Goal: Information Seeking & Learning: Find specific fact

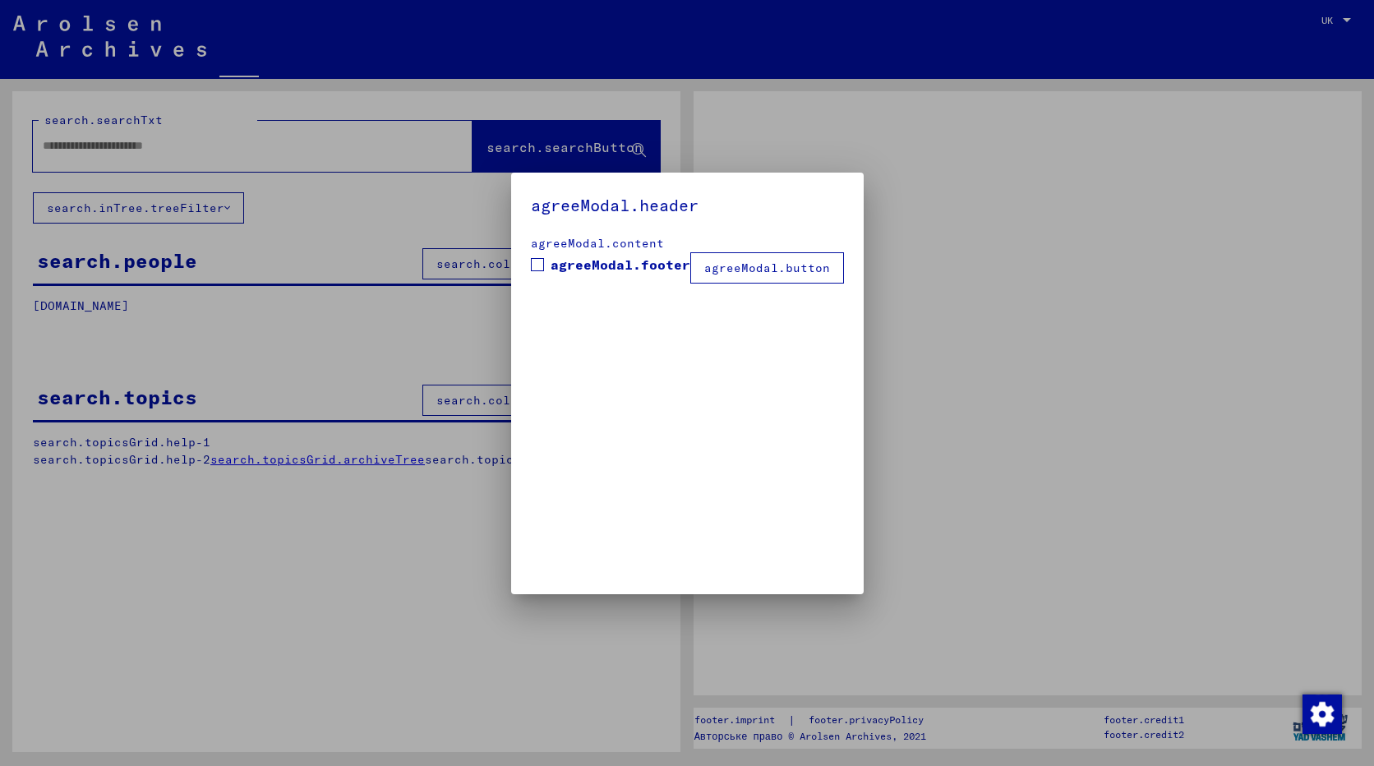
type input "*******"
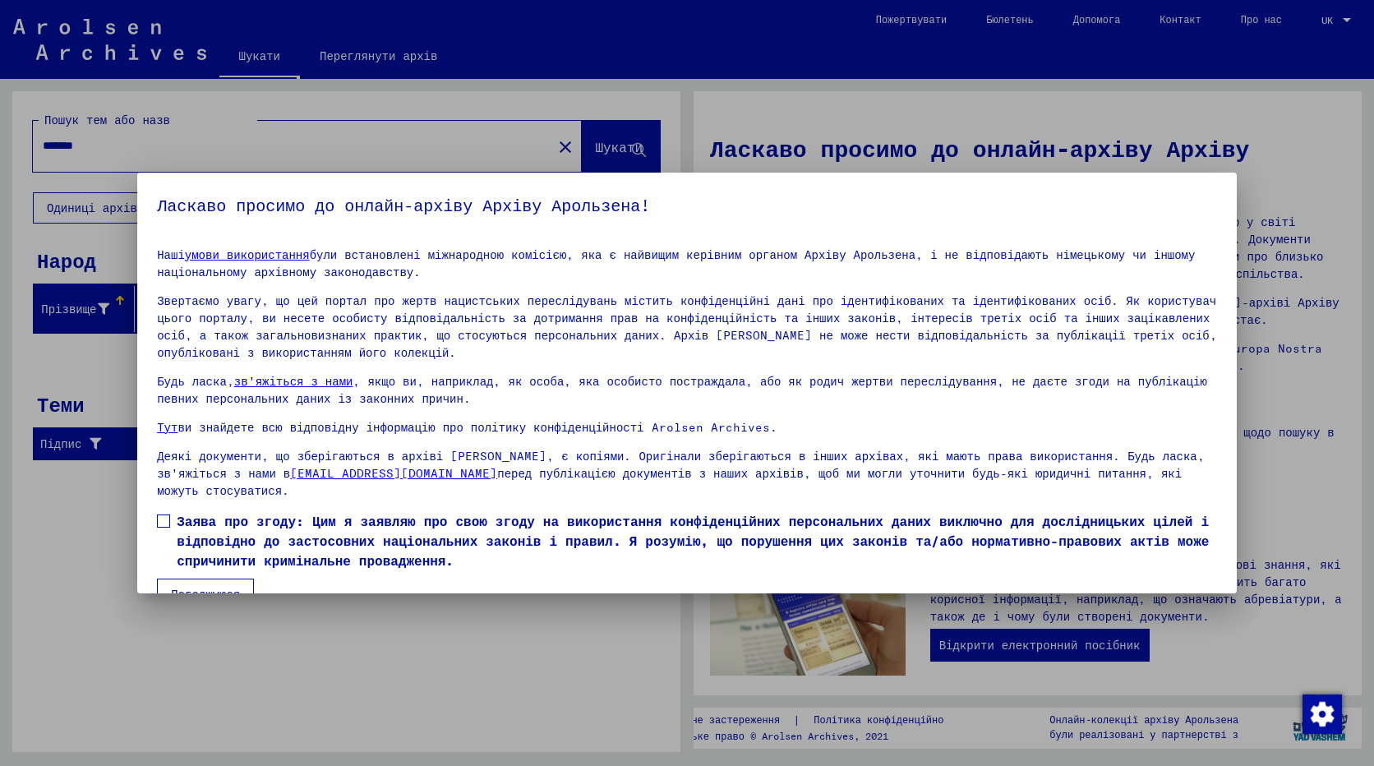
click at [1291, 384] on div at bounding box center [687, 383] width 1374 height 766
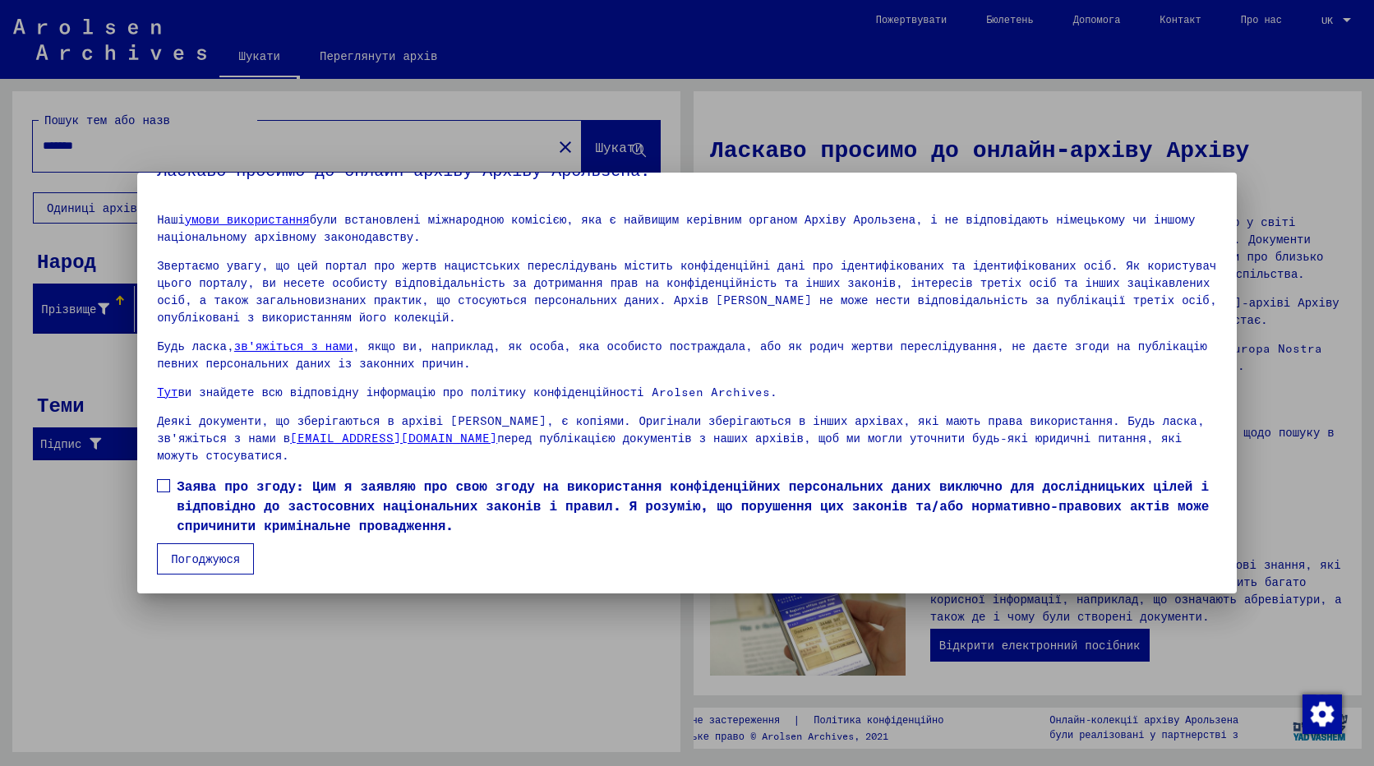
click at [192, 559] on button "Погоджуюся" at bounding box center [205, 558] width 97 height 31
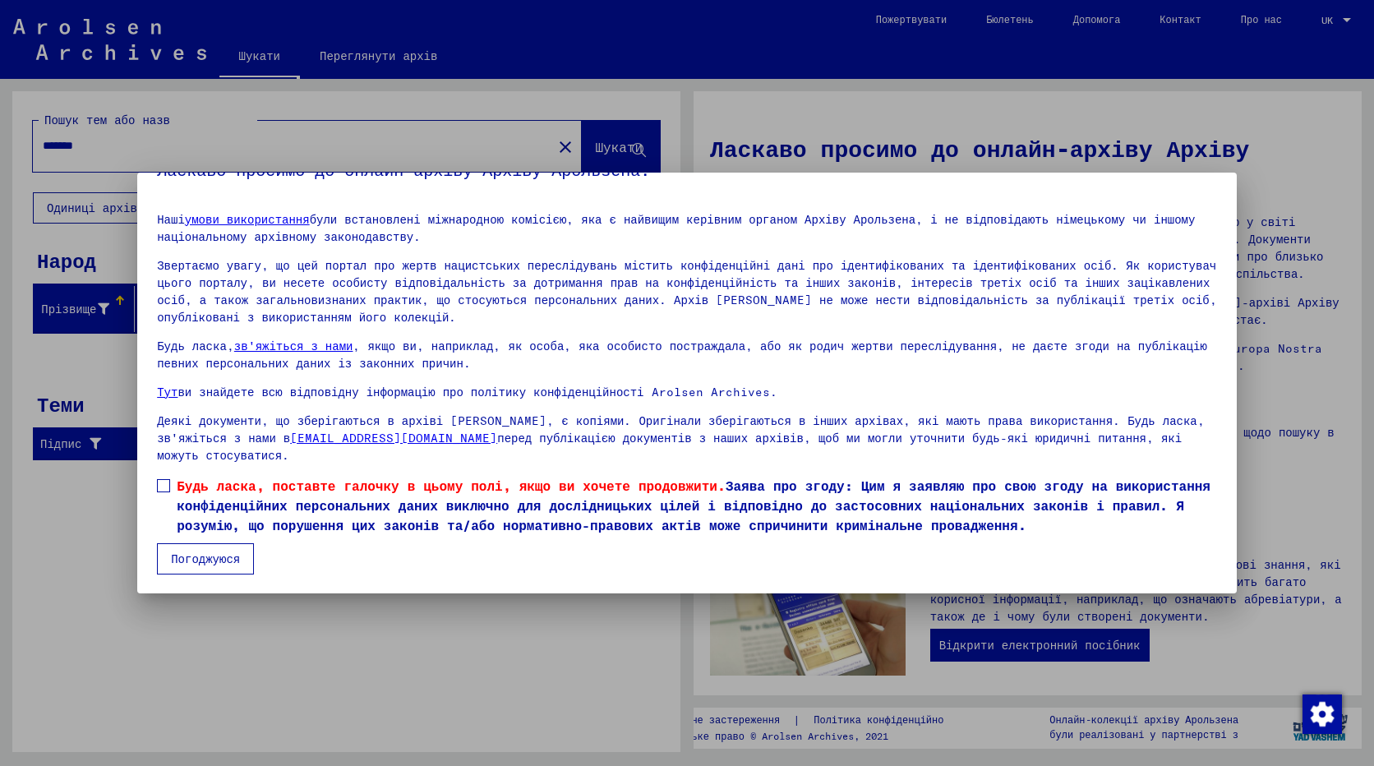
click at [193, 559] on button "Погоджуюся" at bounding box center [205, 558] width 97 height 31
click at [161, 484] on span at bounding box center [163, 485] width 13 height 13
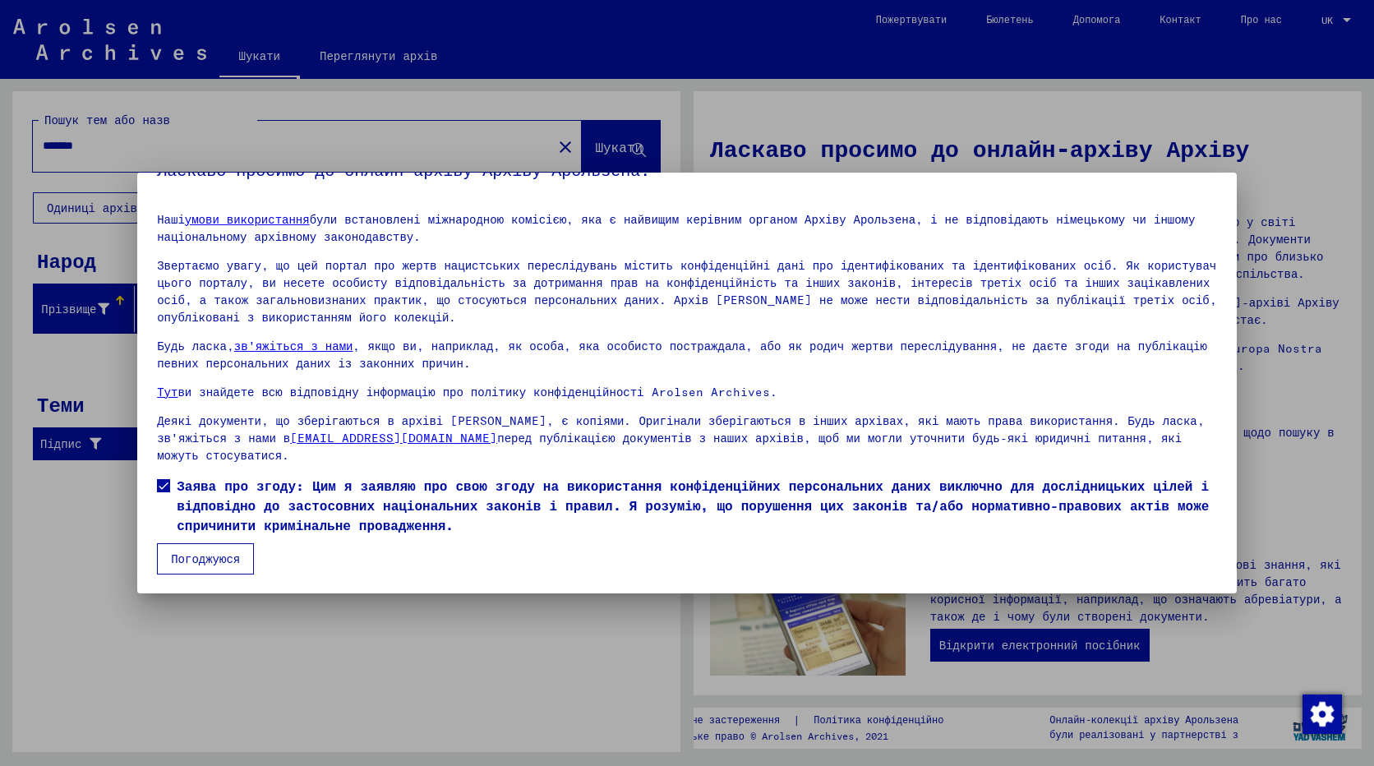
click at [194, 562] on button "Погоджуюся" at bounding box center [205, 558] width 97 height 31
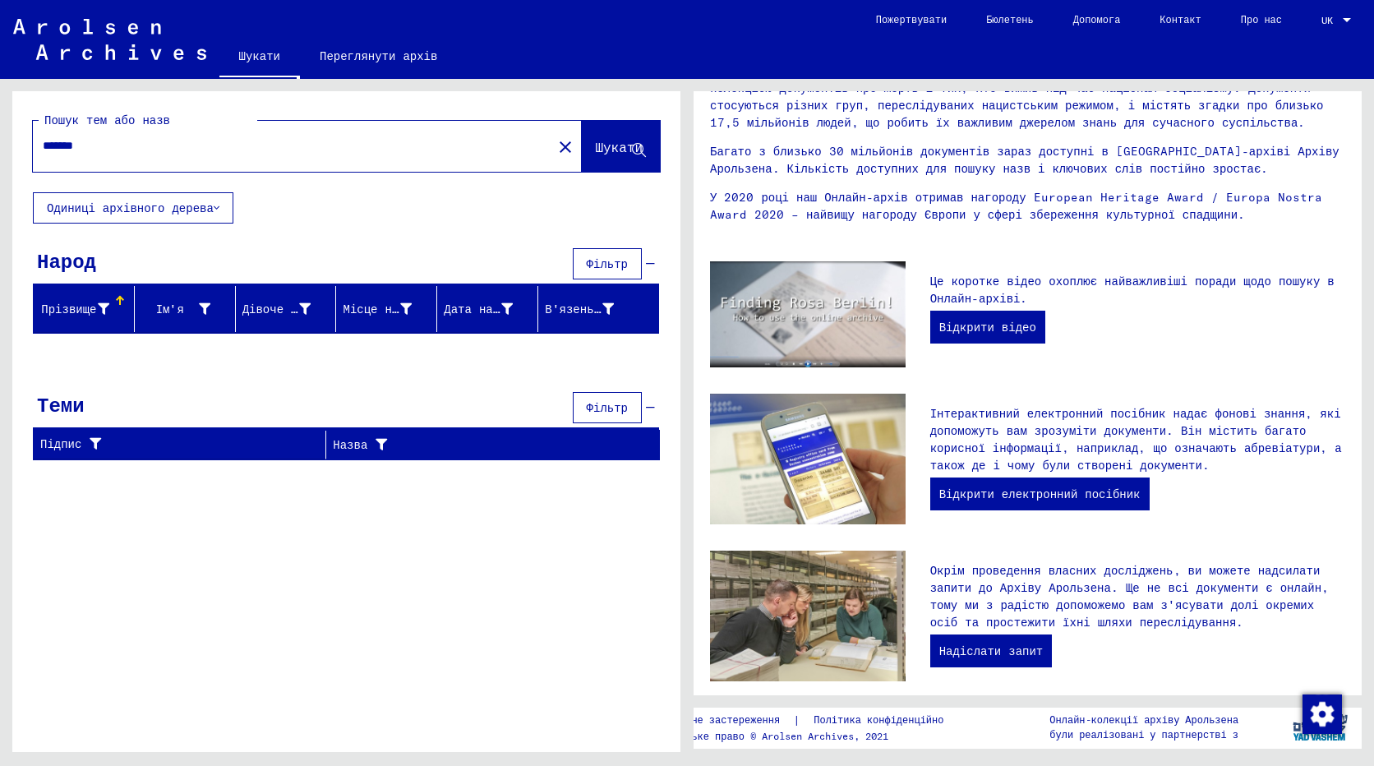
scroll to position [385, 0]
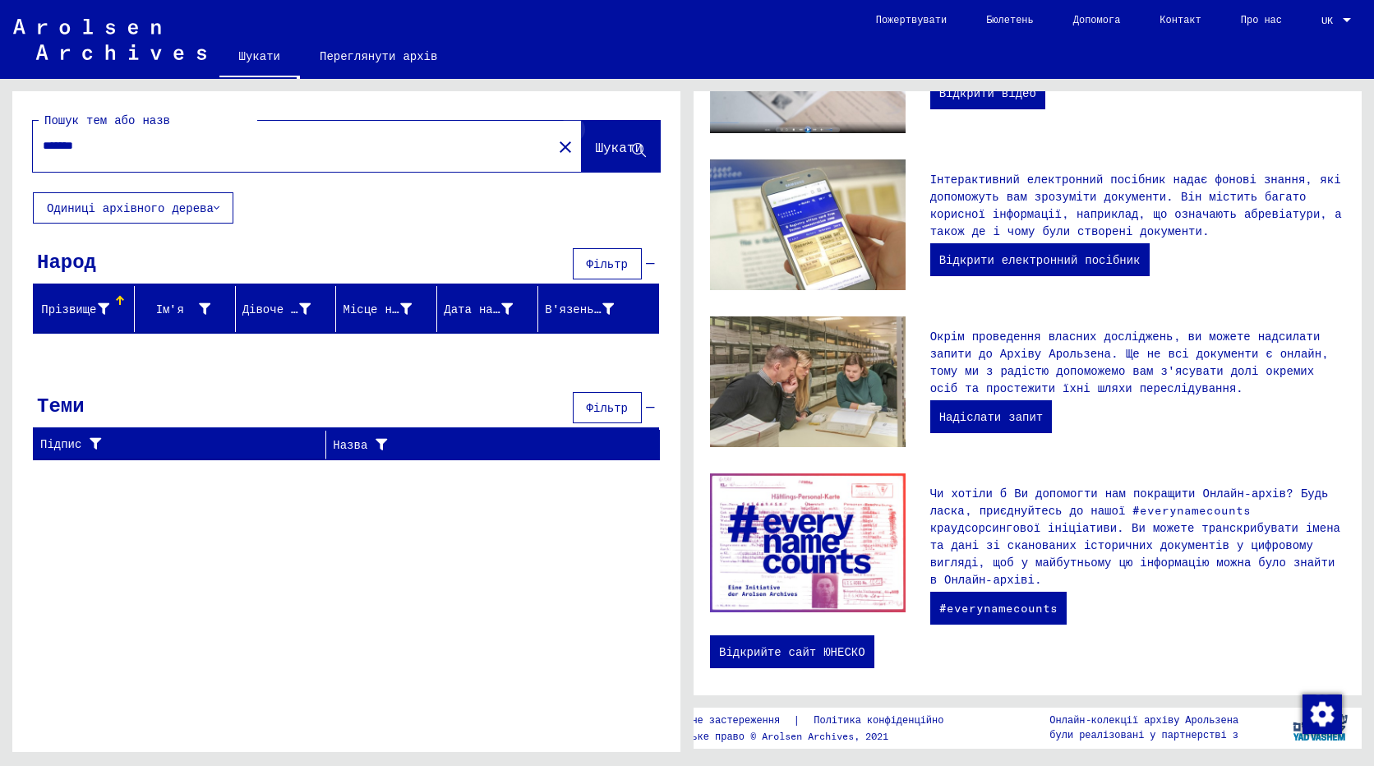
click at [637, 149] on icon at bounding box center [639, 151] width 14 height 14
click at [635, 150] on icon at bounding box center [639, 151] width 14 height 14
